Goal: Register for event/course

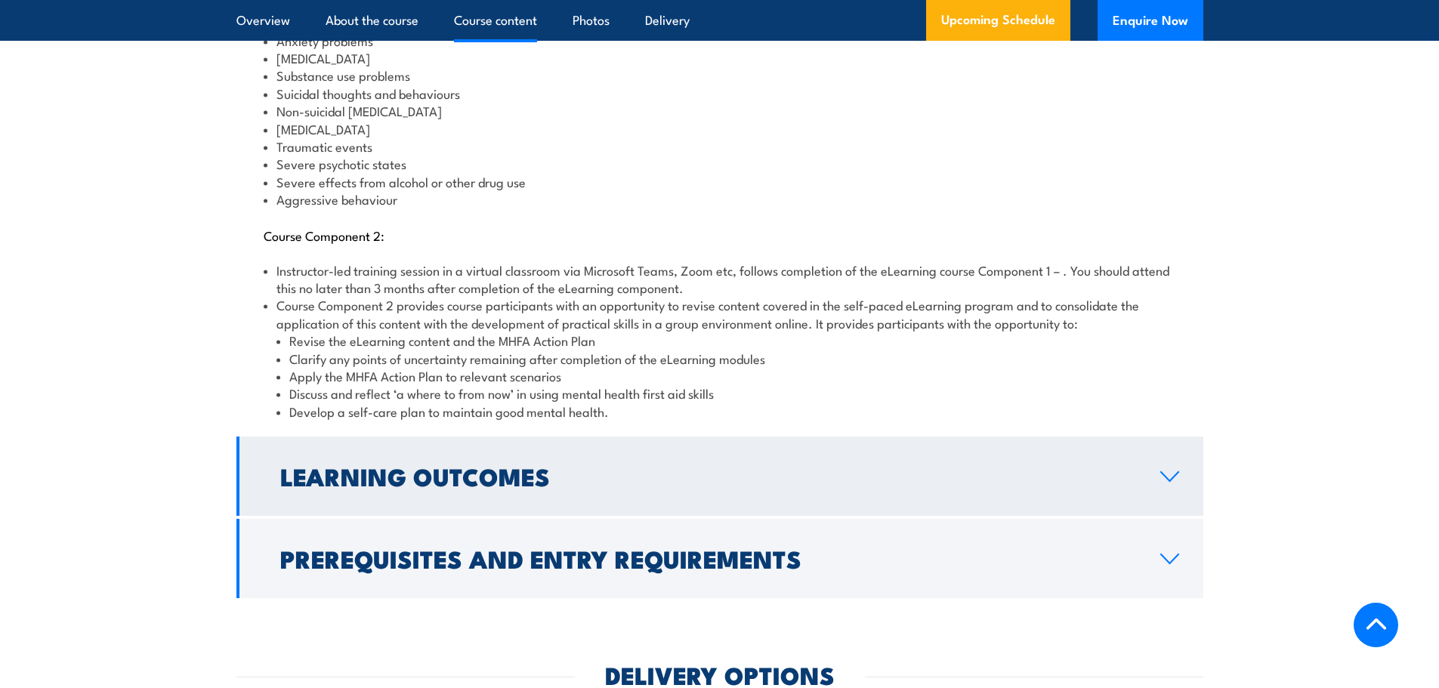
scroll to position [1889, 0]
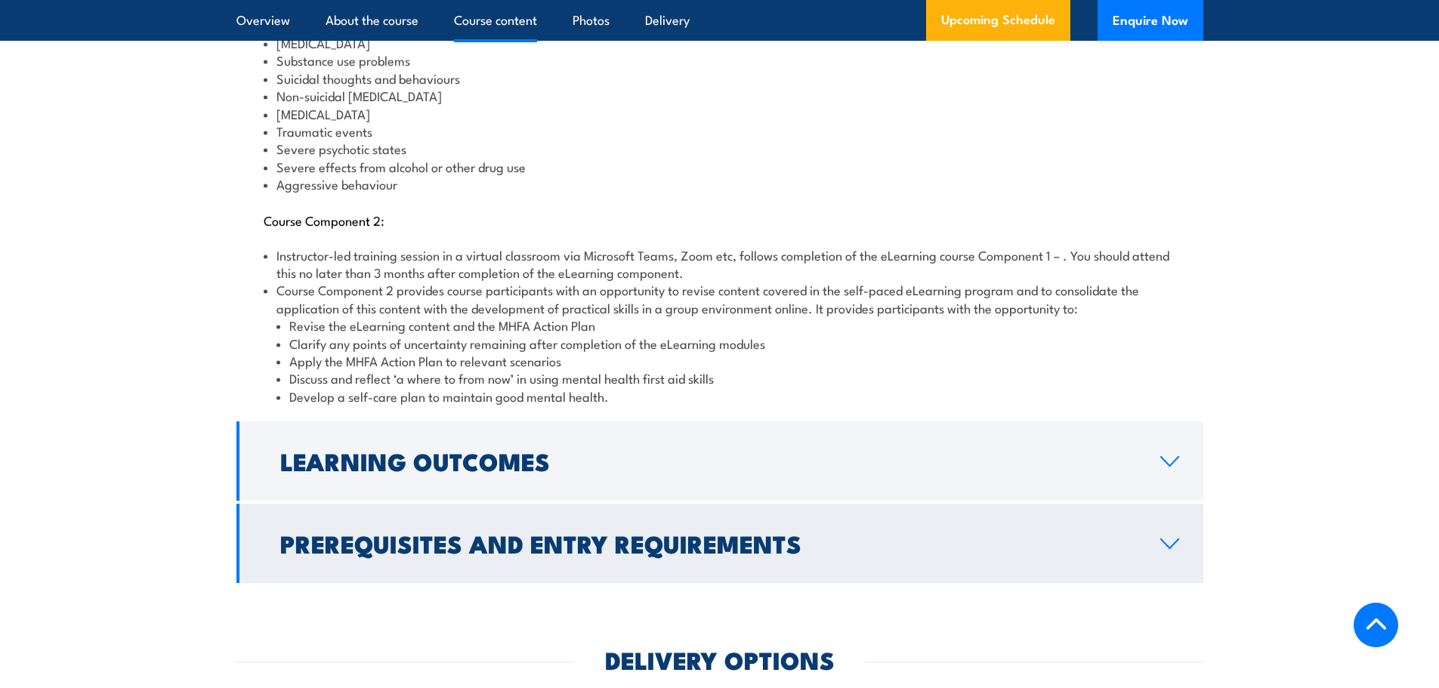
click at [1170, 538] on icon at bounding box center [1170, 544] width 20 height 12
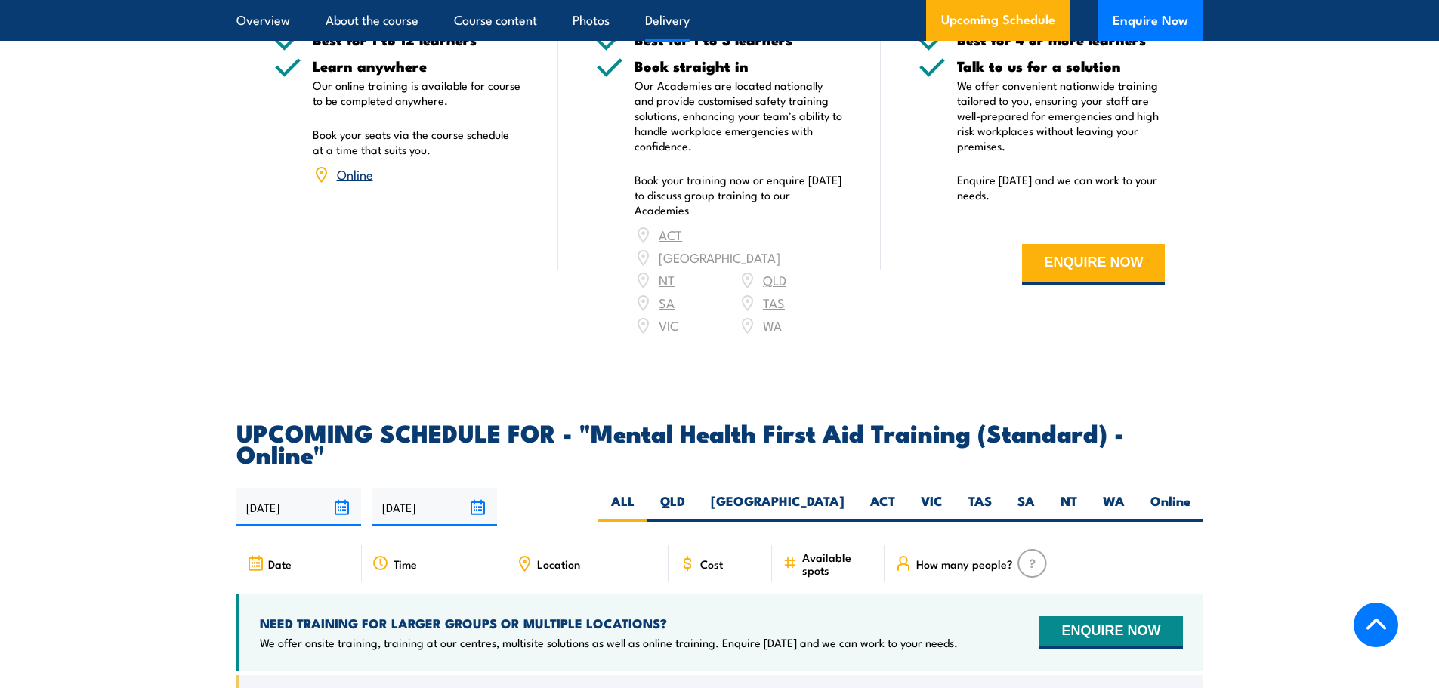
scroll to position [2612, 0]
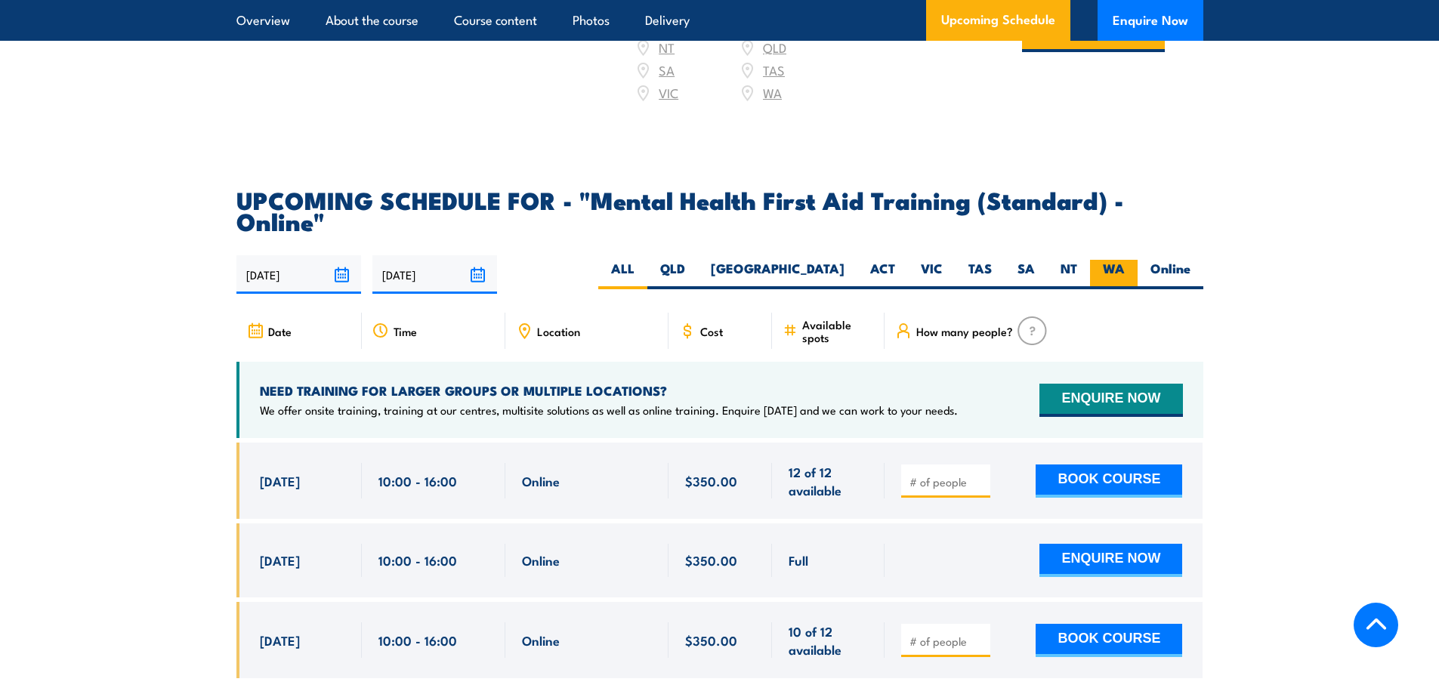
click at [1114, 260] on label "WA" at bounding box center [1114, 274] width 48 height 29
click at [1125, 260] on input "WA" at bounding box center [1130, 265] width 10 height 10
radio input "true"
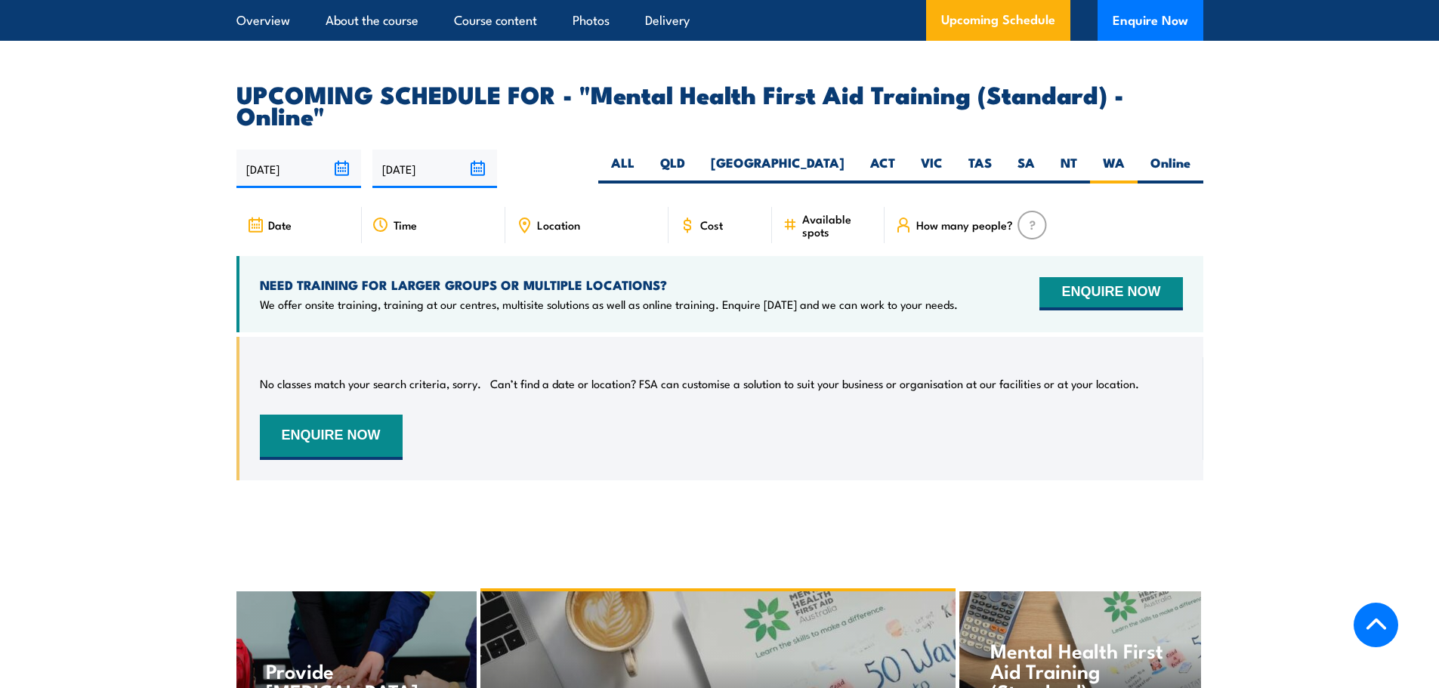
scroll to position [3027, 0]
